Goal: Book appointment/travel/reservation

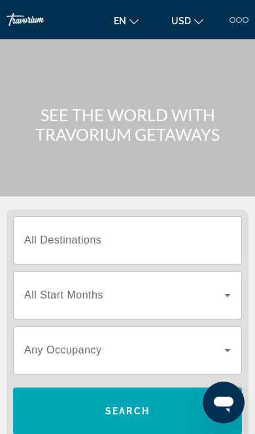
click at [216, 302] on span "Search widget" at bounding box center [124, 296] width 200 height 16
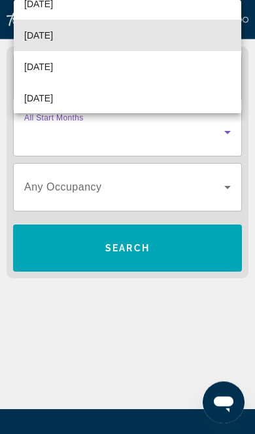
scroll to position [56, 0]
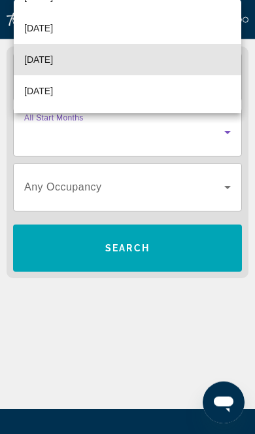
click at [50, 58] on span "[DATE]" at bounding box center [38, 60] width 29 height 16
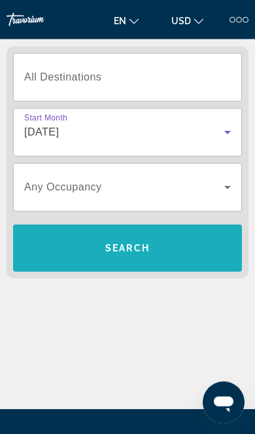
click at [179, 248] on span "Search" at bounding box center [127, 248] width 229 height 31
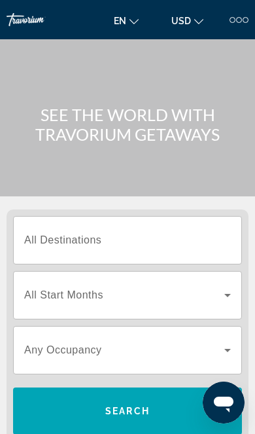
click at [225, 299] on icon "Search widget" at bounding box center [228, 296] width 16 height 16
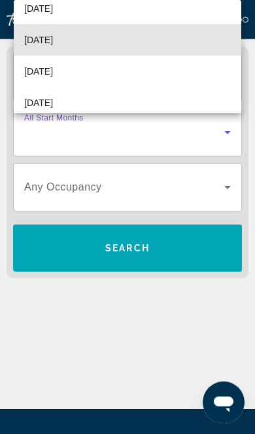
scroll to position [45, 0]
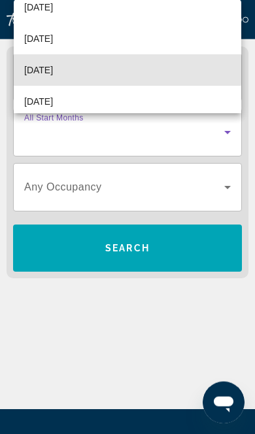
click at [50, 68] on span "[DATE]" at bounding box center [38, 70] width 29 height 16
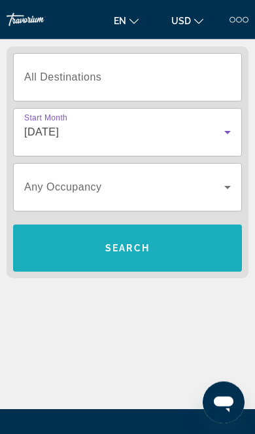
click at [187, 240] on span "Search" at bounding box center [127, 248] width 229 height 31
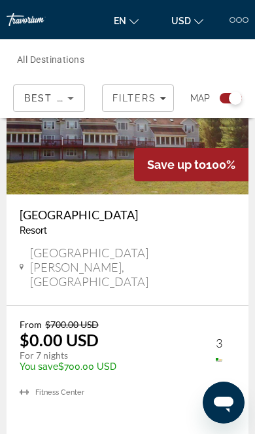
scroll to position [6098, 0]
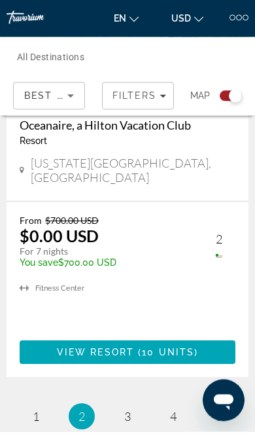
scroll to position [6122, 0]
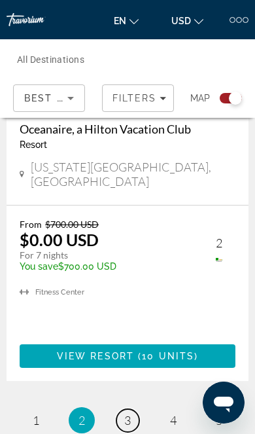
click at [133, 409] on link "page 3" at bounding box center [128, 420] width 23 height 23
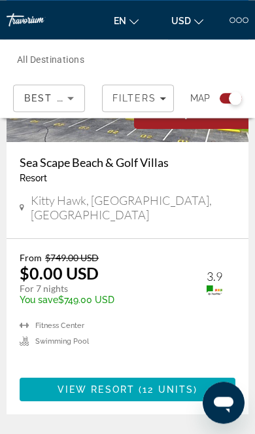
scroll to position [6118, 0]
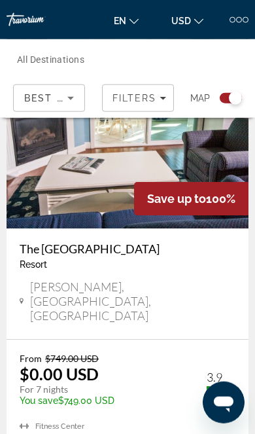
scroll to position [6013, 0]
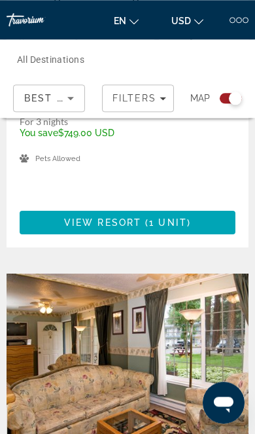
scroll to position [3282, 0]
click at [98, 274] on img "Main content" at bounding box center [128, 379] width 242 height 210
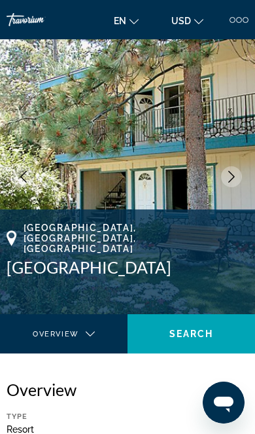
click at [225, 178] on button "Next image" at bounding box center [231, 176] width 21 height 21
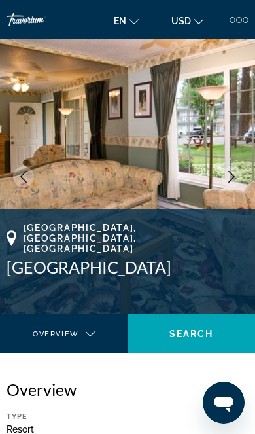
click at [223, 187] on img "Main content" at bounding box center [127, 176] width 255 height 275
click at [231, 191] on img "Main content" at bounding box center [127, 176] width 255 height 275
click at [240, 176] on button "Next image" at bounding box center [231, 176] width 21 height 21
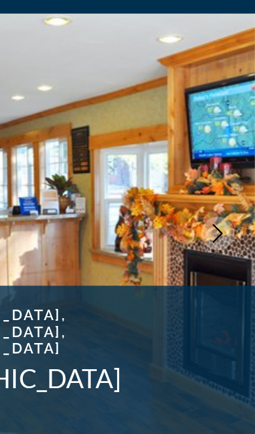
click at [226, 171] on icon "Next image" at bounding box center [232, 177] width 12 height 12
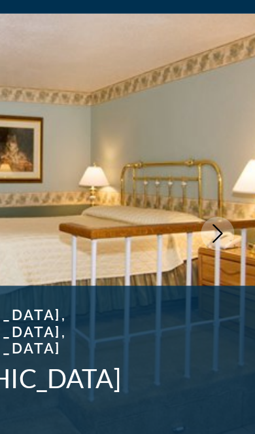
click at [226, 171] on icon "Next image" at bounding box center [232, 177] width 12 height 12
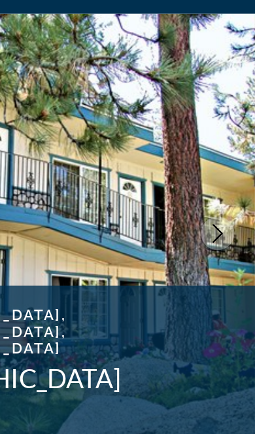
click at [229, 171] on icon "Next image" at bounding box center [232, 177] width 7 height 12
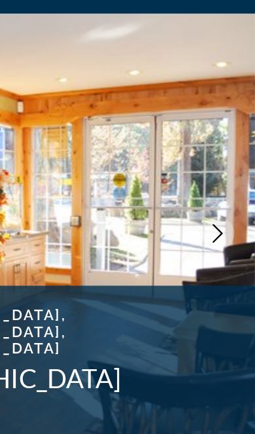
click at [226, 171] on icon "Next image" at bounding box center [232, 177] width 12 height 12
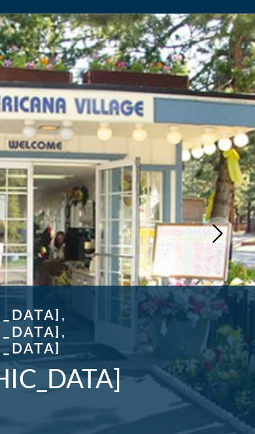
click at [226, 171] on icon "Next image" at bounding box center [232, 177] width 12 height 12
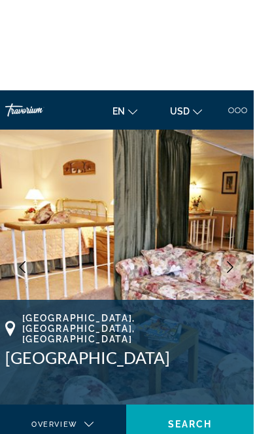
scroll to position [1, 0]
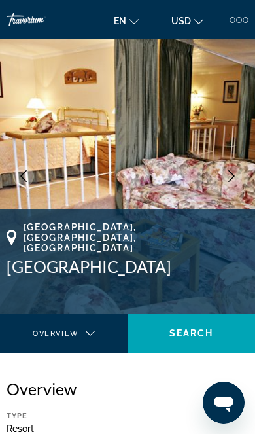
click at [231, 172] on icon "Next image" at bounding box center [232, 176] width 7 height 12
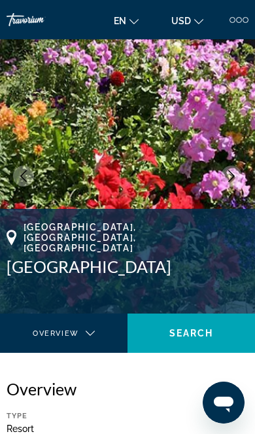
click at [233, 174] on icon "Next image" at bounding box center [232, 176] width 7 height 12
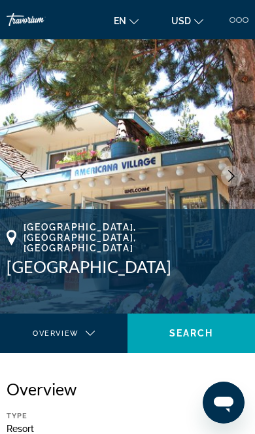
click at [223, 179] on button "Next image" at bounding box center [231, 176] width 21 height 21
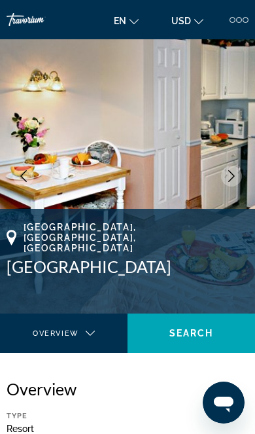
click at [224, 178] on button "Next image" at bounding box center [231, 176] width 21 height 21
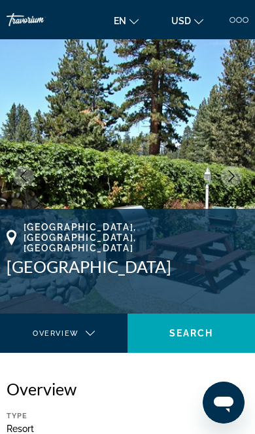
click at [221, 183] on img "Main content" at bounding box center [127, 176] width 255 height 275
click at [225, 185] on img "Main content" at bounding box center [127, 176] width 255 height 275
click at [235, 175] on icon "Next image" at bounding box center [232, 176] width 12 height 12
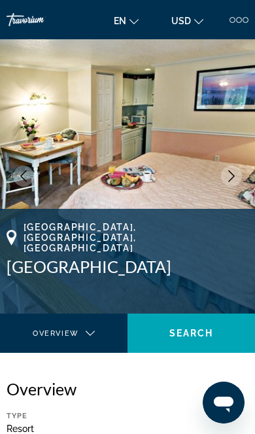
click at [229, 181] on icon "Next image" at bounding box center [232, 176] width 12 height 12
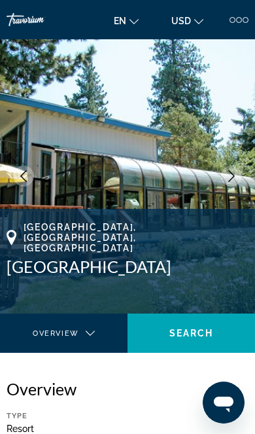
click at [224, 182] on button "Next image" at bounding box center [231, 176] width 21 height 21
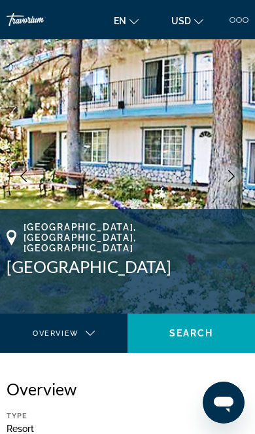
click at [221, 185] on img "Main content" at bounding box center [127, 176] width 255 height 275
click at [223, 187] on img "Main content" at bounding box center [127, 176] width 255 height 275
click at [231, 176] on icon "Next image" at bounding box center [232, 176] width 12 height 12
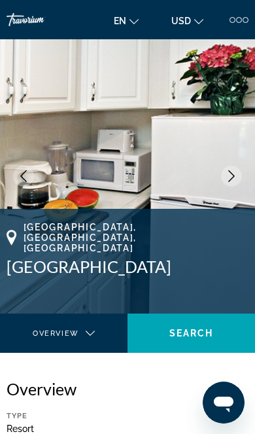
click at [223, 181] on button "Next image" at bounding box center [231, 176] width 21 height 21
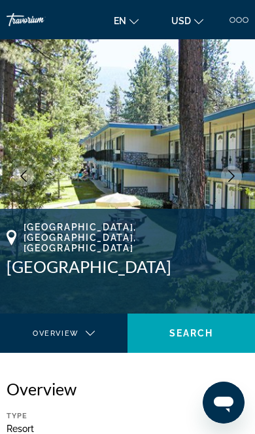
click at [225, 187] on img "Main content" at bounding box center [127, 176] width 255 height 275
click at [231, 180] on icon "Next image" at bounding box center [232, 176] width 7 height 12
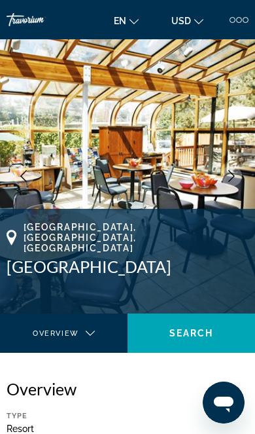
click at [215, 187] on img "Main content" at bounding box center [127, 176] width 255 height 275
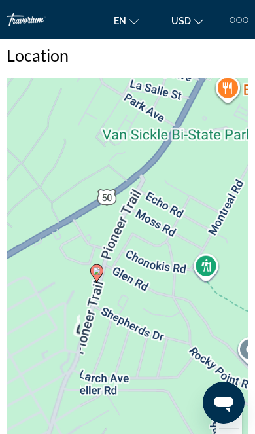
scroll to position [2003, 0]
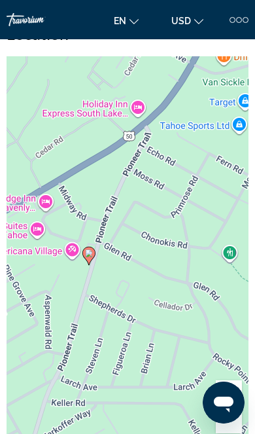
click at [166, 270] on div "To activate drag with keyboard, press Alt + Enter. Once in keyboard drag state,…" at bounding box center [128, 252] width 242 height 393
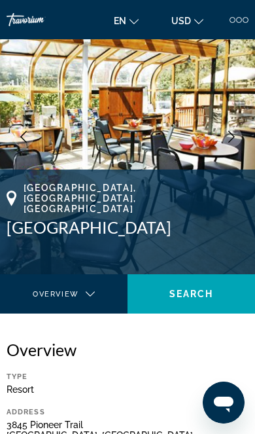
scroll to position [28, 0]
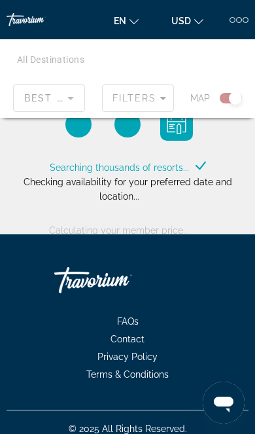
click at [135, 102] on div "Main content" at bounding box center [127, 78] width 255 height 79
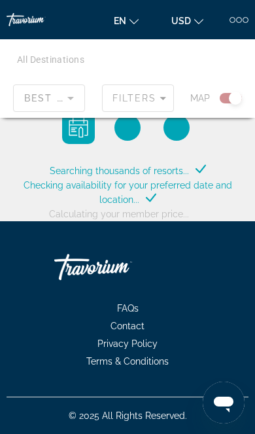
click at [243, 20] on div at bounding box center [246, 20] width 6 height 6
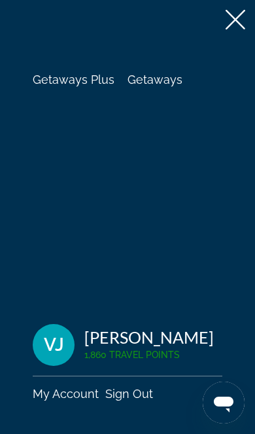
click at [162, 82] on span "Getaways" at bounding box center [155, 80] width 55 height 14
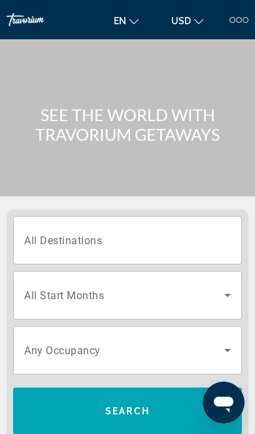
click at [218, 290] on span "Search widget" at bounding box center [124, 296] width 200 height 16
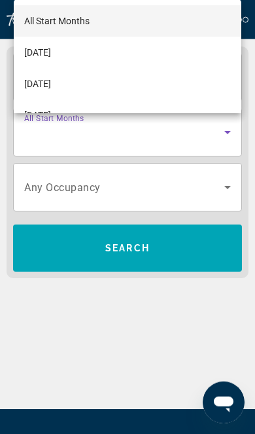
scroll to position [164, 0]
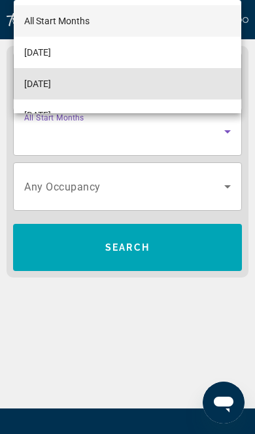
click at [51, 79] on span "[DATE]" at bounding box center [37, 84] width 27 height 16
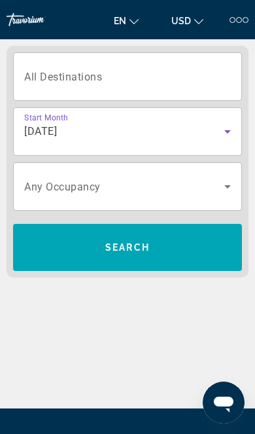
click at [135, 83] on input "Destination All Destinations" at bounding box center [127, 77] width 207 height 16
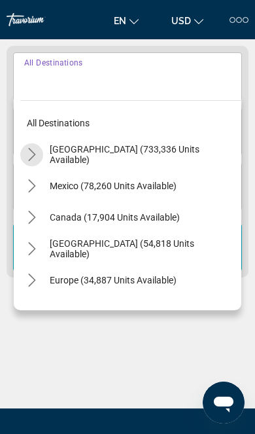
click at [39, 155] on mat-icon "Toggle United States (733,336 units available) submenu" at bounding box center [31, 154] width 23 height 23
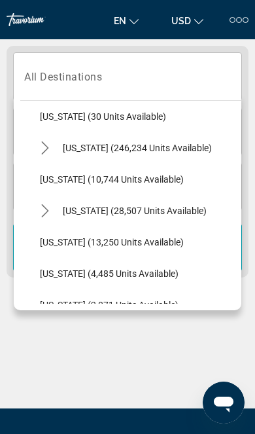
scroll to position [221, 0]
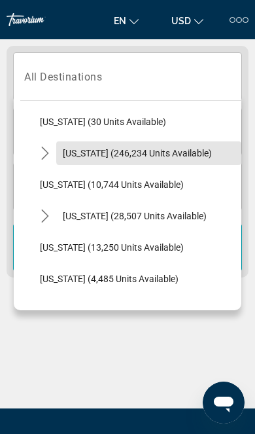
click at [157, 152] on span "Florida (246,234 units available)" at bounding box center [137, 153] width 149 height 10
type input "**********"
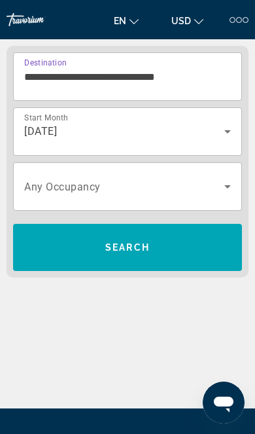
click at [210, 190] on span "Search widget" at bounding box center [124, 187] width 200 height 16
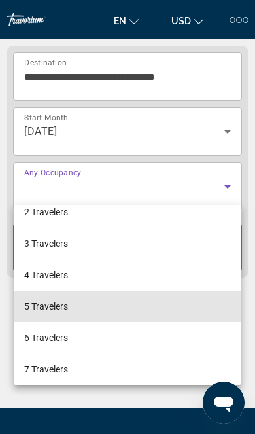
scroll to position [48, 0]
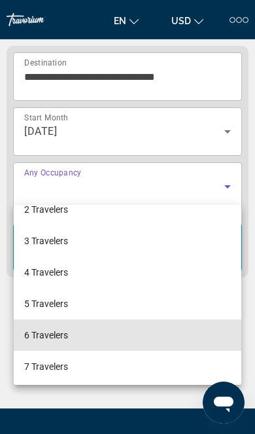
click at [61, 330] on span "6 Travelers" at bounding box center [46, 336] width 44 height 16
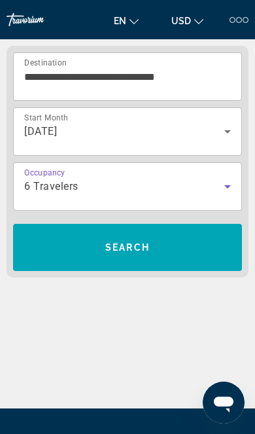
click at [125, 253] on span "Search" at bounding box center [127, 247] width 45 height 10
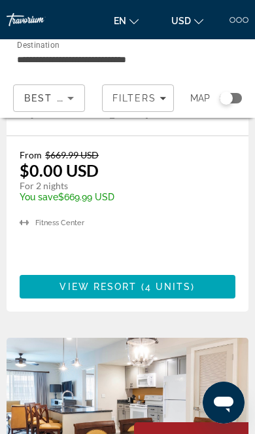
scroll to position [2011, 0]
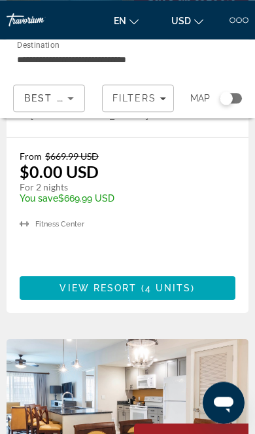
click at [73, 60] on input "**********" at bounding box center [87, 60] width 141 height 16
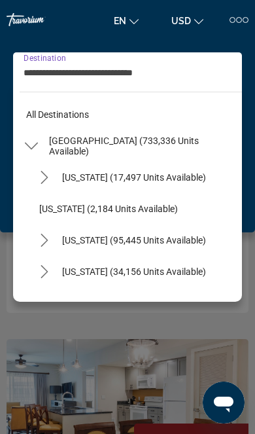
scroll to position [172, 0]
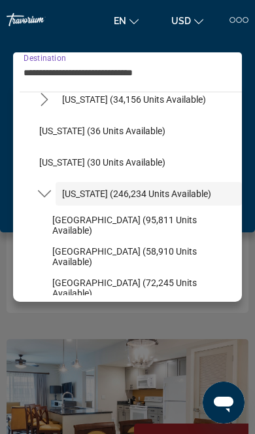
click at [167, 198] on span "Florida (246,234 units available)" at bounding box center [136, 194] width 149 height 10
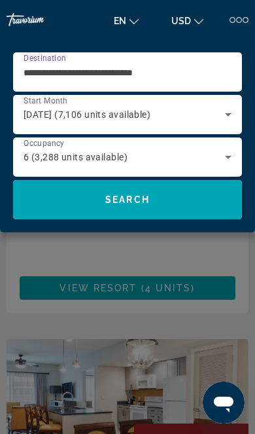
click at [218, 162] on div "6 (3,288 units available)" at bounding box center [125, 157] width 202 height 16
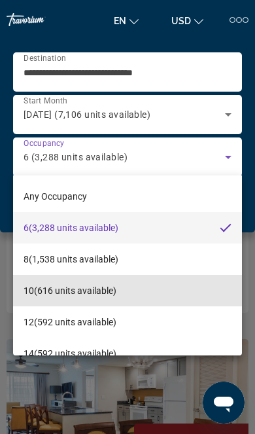
click at [103, 293] on span "10 (616 units available)" at bounding box center [70, 291] width 93 height 16
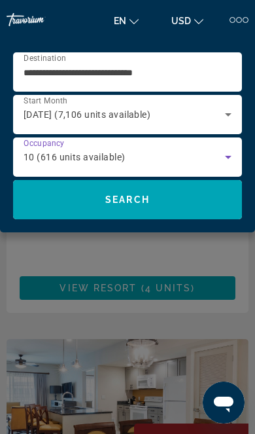
click at [168, 207] on span "Search" at bounding box center [127, 199] width 229 height 31
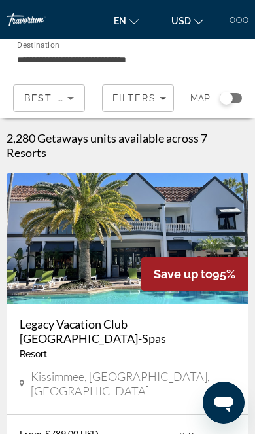
click at [118, 95] on span "Filters" at bounding box center [135, 98] width 45 height 10
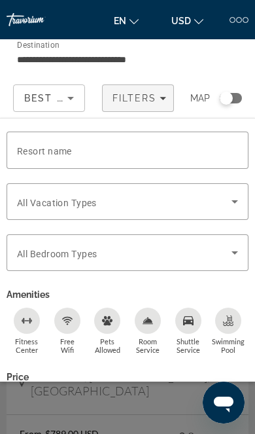
scroll to position [9, 0]
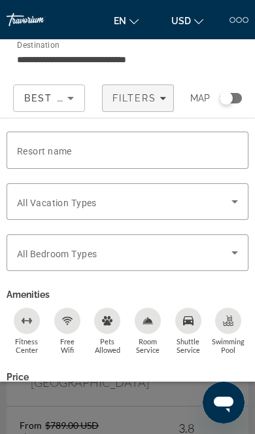
click at [66, 93] on icon "Sort by" at bounding box center [71, 98] width 16 height 16
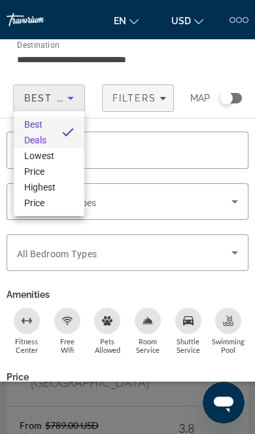
click at [221, 72] on div at bounding box center [127, 217] width 255 height 434
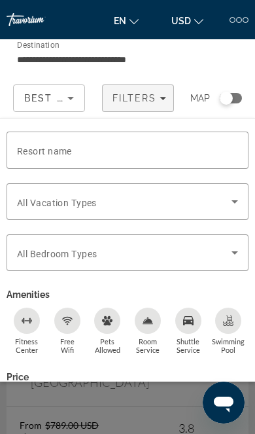
scroll to position [0, 0]
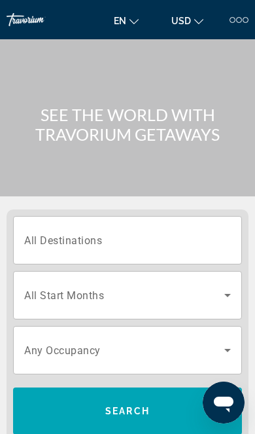
click at [178, 246] on input "Destination All Destinations" at bounding box center [127, 241] width 207 height 16
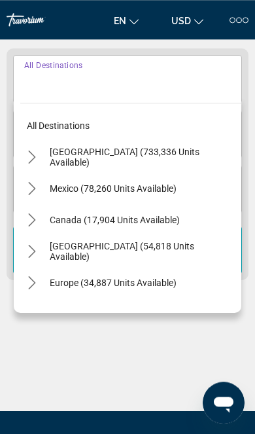
scroll to position [164, 0]
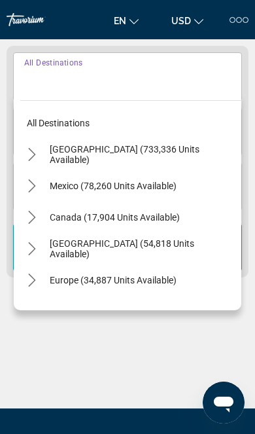
click at [34, 147] on mat-icon "Toggle United States (733,336 units available) submenu" at bounding box center [31, 154] width 23 height 23
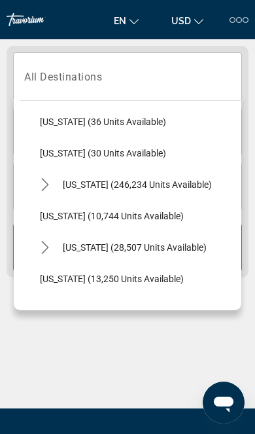
scroll to position [194, 0]
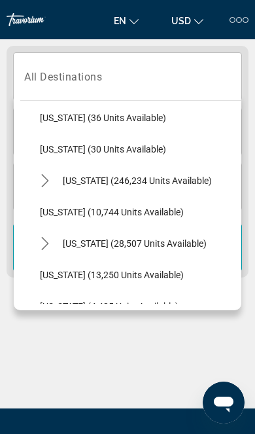
click at [47, 174] on mat-icon "Toggle Florida (246,234 units available) submenu" at bounding box center [44, 181] width 23 height 23
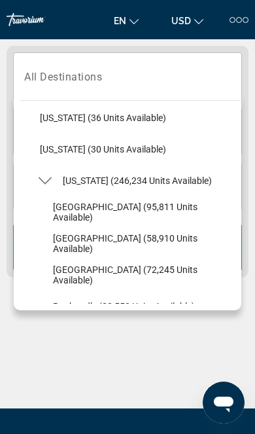
click at [159, 181] on span "Florida (246,234 units available)" at bounding box center [137, 181] width 149 height 10
type input "**********"
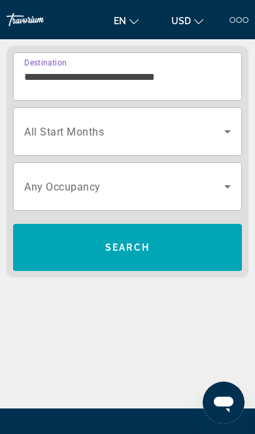
click at [217, 138] on span "Search widget" at bounding box center [124, 132] width 200 height 16
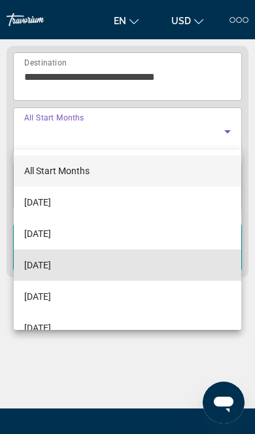
click at [51, 269] on span "[DATE]" at bounding box center [37, 265] width 27 height 16
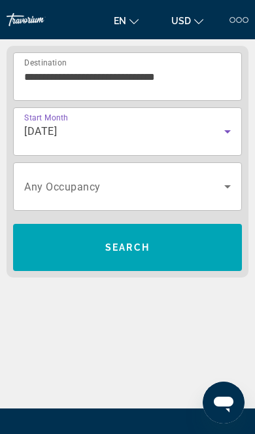
click at [178, 188] on span "Search widget" at bounding box center [124, 187] width 200 height 16
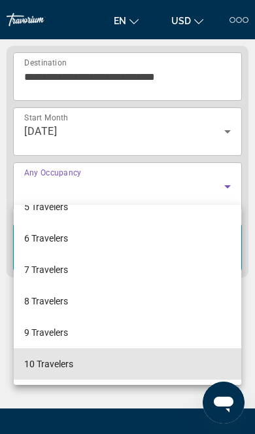
scroll to position [145, 0]
click at [79, 368] on mat-option "10 Travelers" at bounding box center [128, 364] width 228 height 31
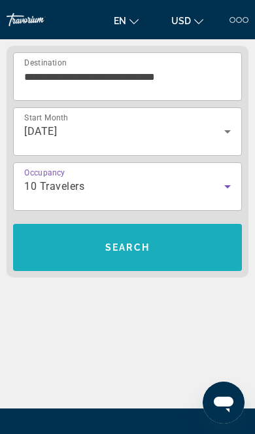
click at [149, 255] on span "Search" at bounding box center [127, 247] width 229 height 31
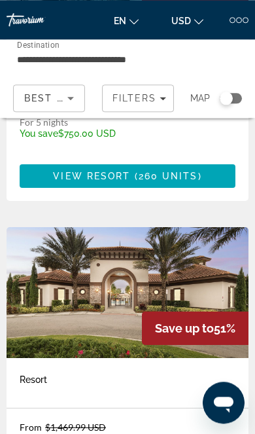
scroll to position [2048, 0]
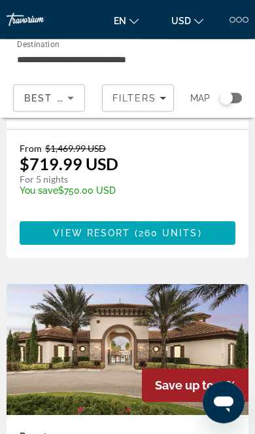
click at [78, 52] on input "**********" at bounding box center [87, 60] width 141 height 16
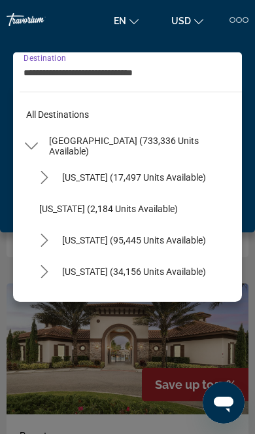
scroll to position [172, 0]
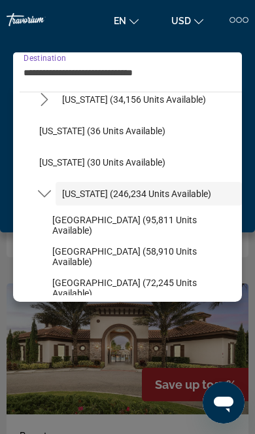
click at [179, 195] on span "Florida (246,234 units available)" at bounding box center [136, 194] width 149 height 10
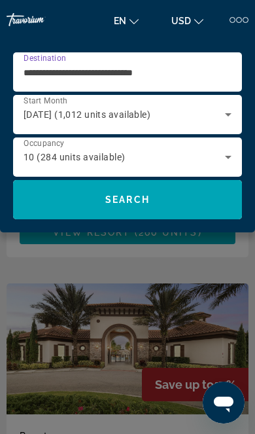
click at [204, 158] on div "10 (284 units available)" at bounding box center [125, 157] width 202 height 16
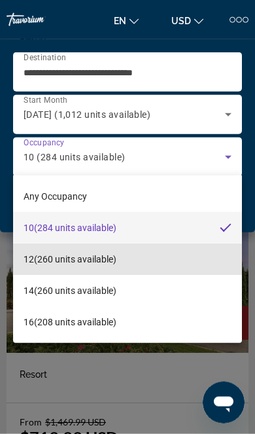
scroll to position [2053, 0]
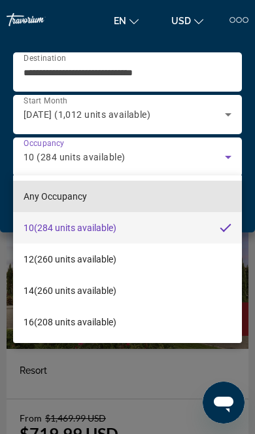
click at [77, 190] on span "Any Occupancy" at bounding box center [56, 197] width 64 height 16
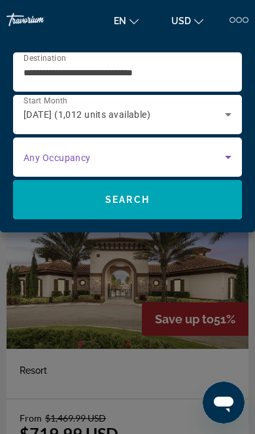
click at [189, 160] on span "Search widget" at bounding box center [125, 157] width 202 height 16
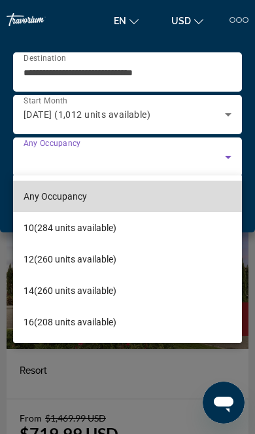
click at [129, 200] on mat-option "Any Occupancy" at bounding box center [127, 196] width 229 height 31
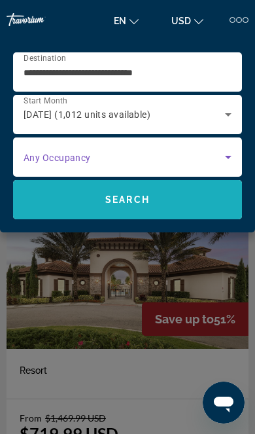
click at [158, 203] on span "Search" at bounding box center [127, 199] width 229 height 31
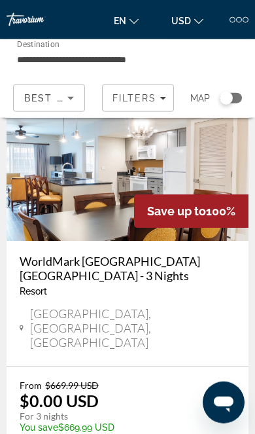
scroll to position [5010, 0]
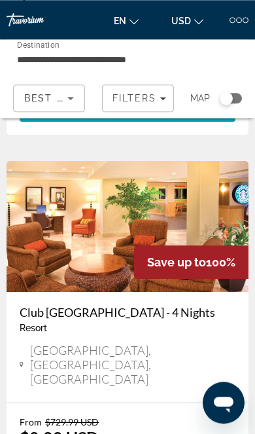
scroll to position [4951, 0]
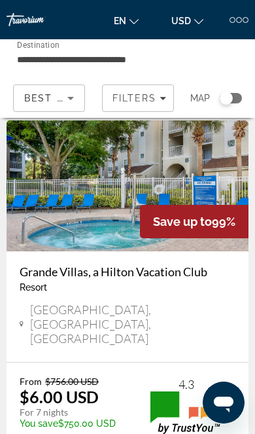
scroll to position [4949, 0]
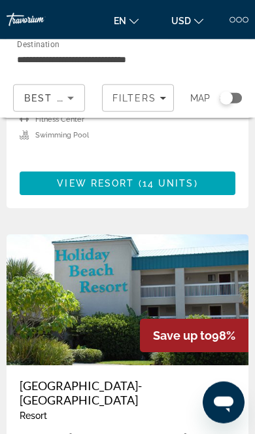
scroll to position [2178, 0]
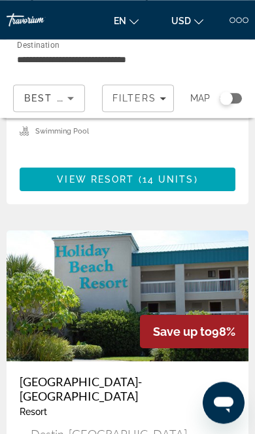
click at [84, 54] on input "**********" at bounding box center [87, 60] width 141 height 16
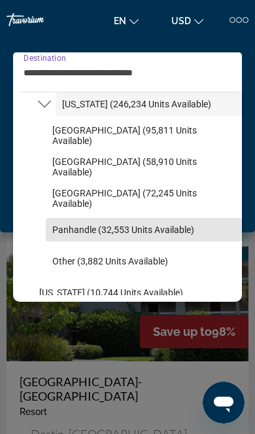
scroll to position [264, 0]
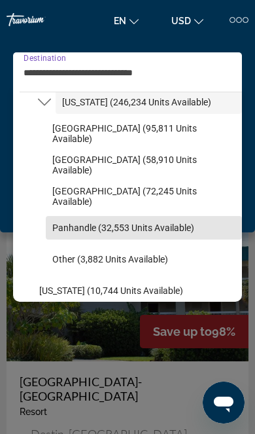
click at [149, 227] on span "Panhandle (32,553 units available)" at bounding box center [123, 228] width 142 height 10
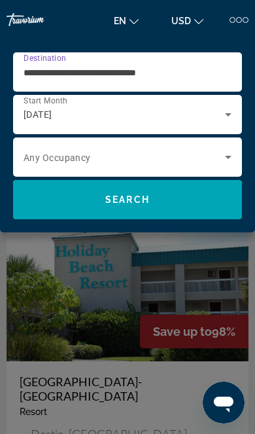
click at [193, 75] on input "**********" at bounding box center [125, 73] width 202 height 16
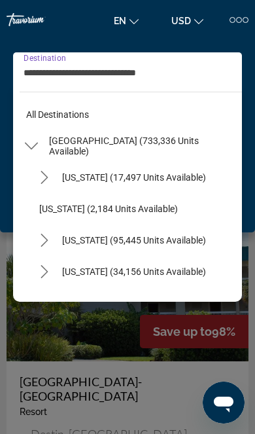
scroll to position [298, 0]
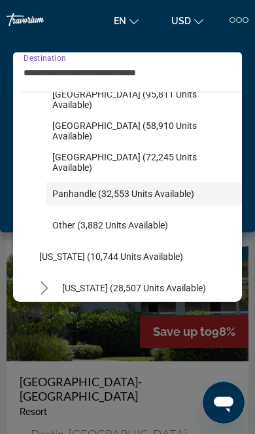
click at [150, 225] on span "Other (3,882 units available)" at bounding box center [110, 225] width 116 height 10
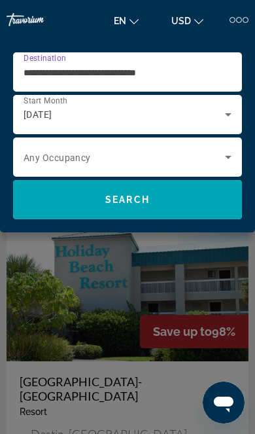
type input "**********"
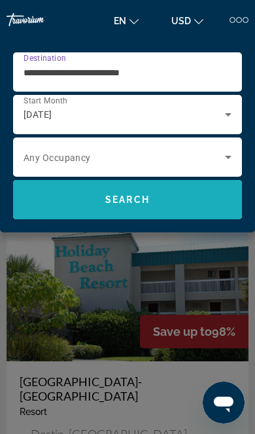
click at [156, 203] on span "Search" at bounding box center [127, 199] width 229 height 31
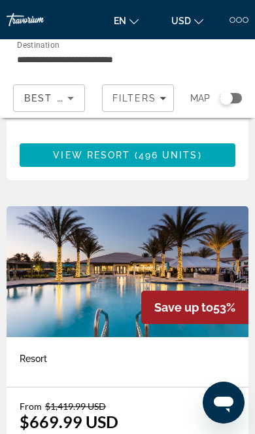
scroll to position [846, 0]
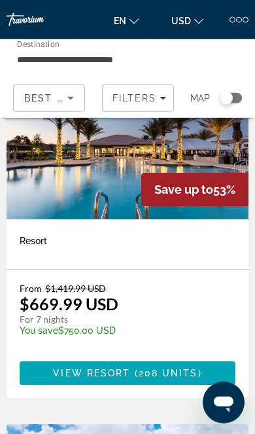
click at [136, 368] on span "( 208 units )" at bounding box center [165, 373] width 71 height 10
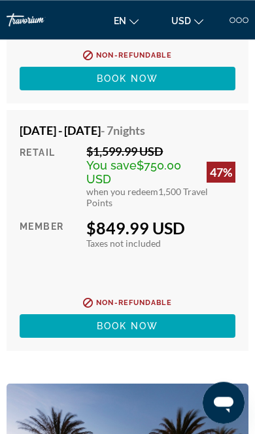
scroll to position [8291, 0]
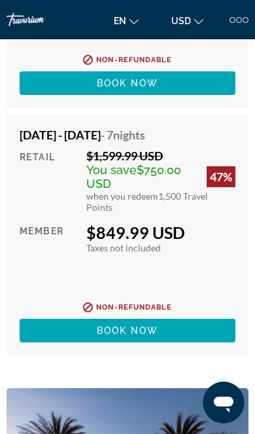
click at [151, 322] on span "Main content" at bounding box center [128, 330] width 216 height 31
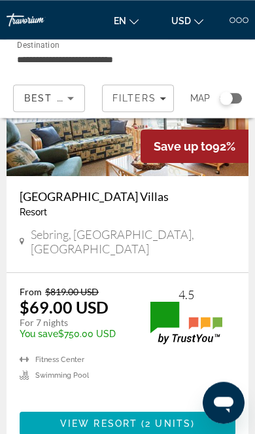
scroll to position [132, 0]
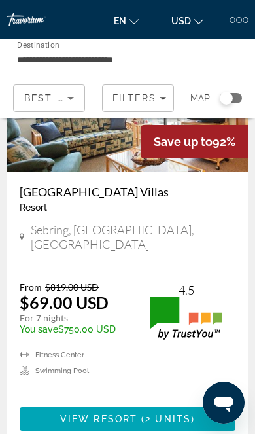
click at [79, 54] on input "**********" at bounding box center [87, 60] width 141 height 16
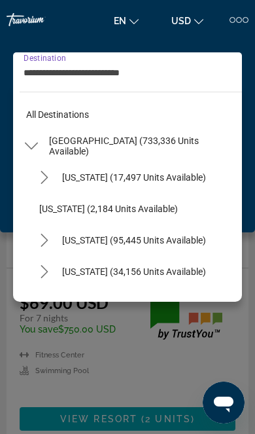
scroll to position [330, 0]
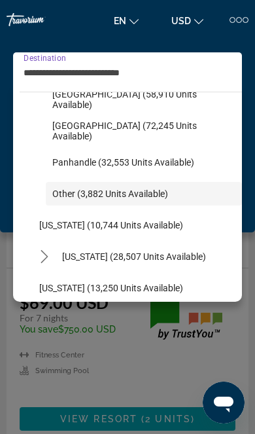
click at [152, 165] on span "Panhandle (32,553 units available)" at bounding box center [123, 162] width 142 height 10
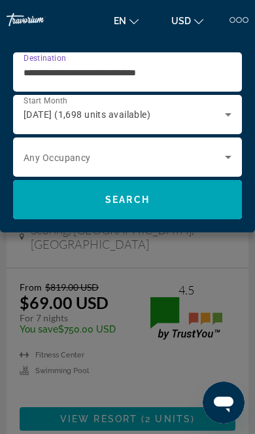
click at [81, 65] on input "**********" at bounding box center [125, 73] width 202 height 16
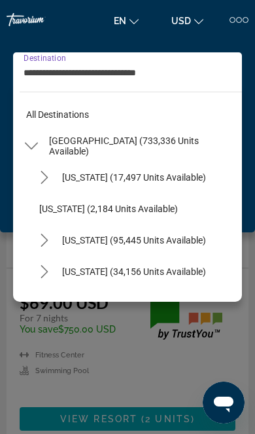
scroll to position [298, 0]
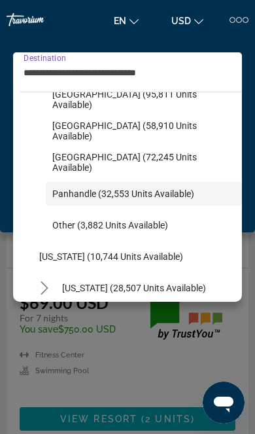
click at [159, 164] on span "West Coast (72,245 units available)" at bounding box center [143, 162] width 183 height 21
type input "**********"
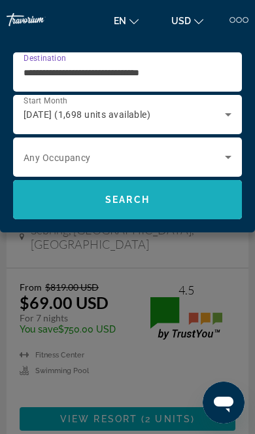
click at [155, 202] on span "Search" at bounding box center [127, 199] width 229 height 31
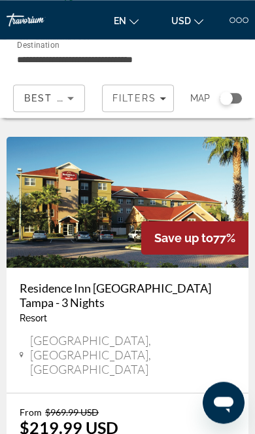
scroll to position [5023, 0]
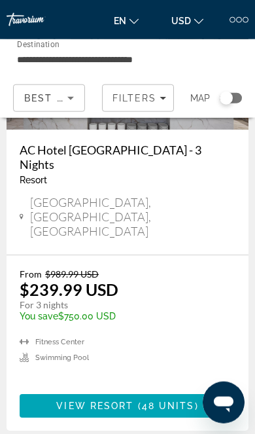
click at [153, 401] on span "48 units" at bounding box center [168, 406] width 53 height 10
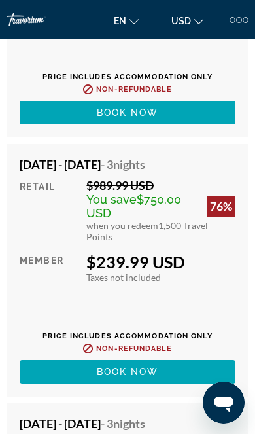
scroll to position [2877, 0]
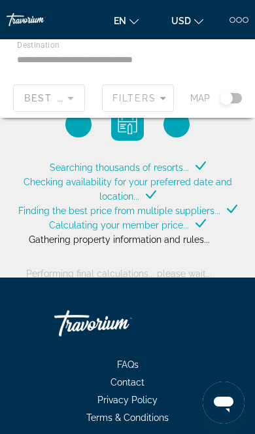
click at [69, 60] on div "Main content" at bounding box center [127, 78] width 255 height 79
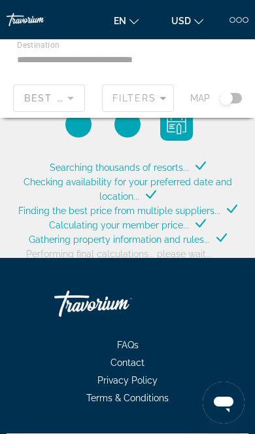
click at [77, 65] on div "Main content" at bounding box center [127, 78] width 255 height 79
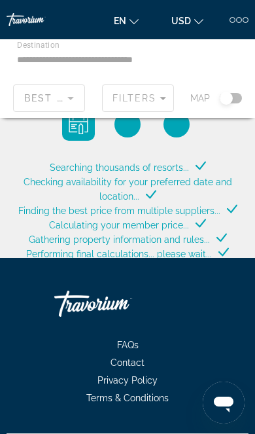
click at [42, 62] on input "**********" at bounding box center [87, 60] width 141 height 16
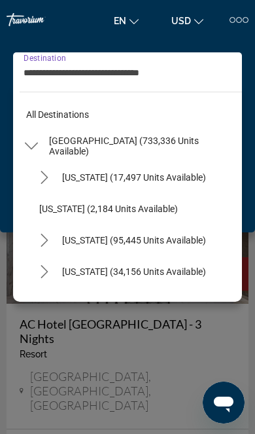
scroll to position [267, 0]
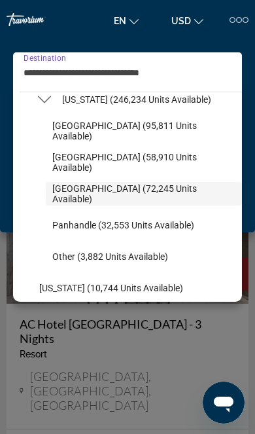
click at [73, 162] on span "East Coast (58,910 units available)" at bounding box center [143, 162] width 183 height 21
type input "**********"
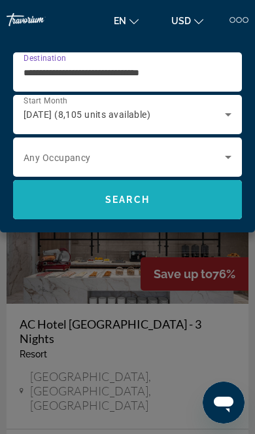
click at [199, 200] on span "Search" at bounding box center [127, 199] width 229 height 31
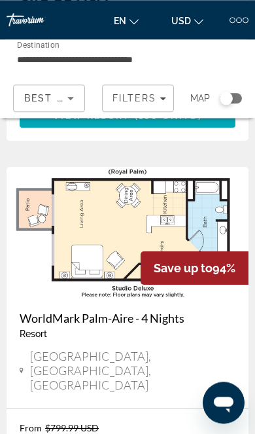
scroll to position [4955, 0]
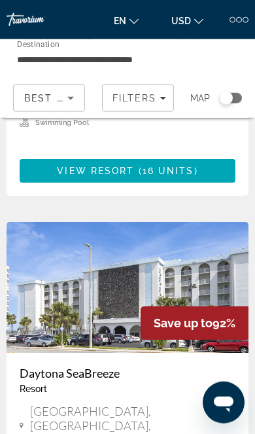
scroll to position [4938, 0]
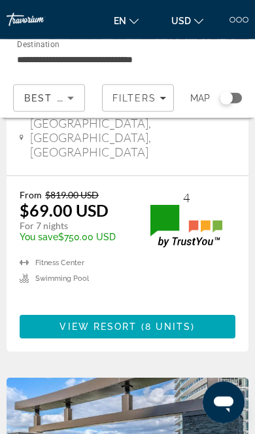
scroll to position [3787, 0]
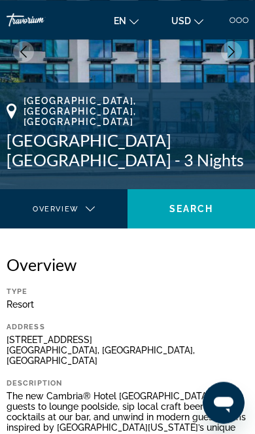
scroll to position [125, 0]
